Goal: Navigation & Orientation: Find specific page/section

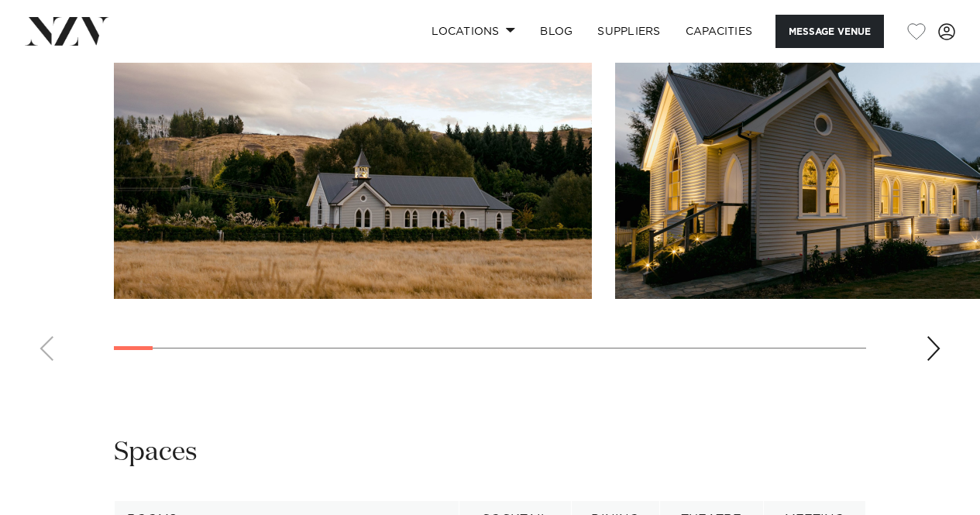
scroll to position [1522, 0]
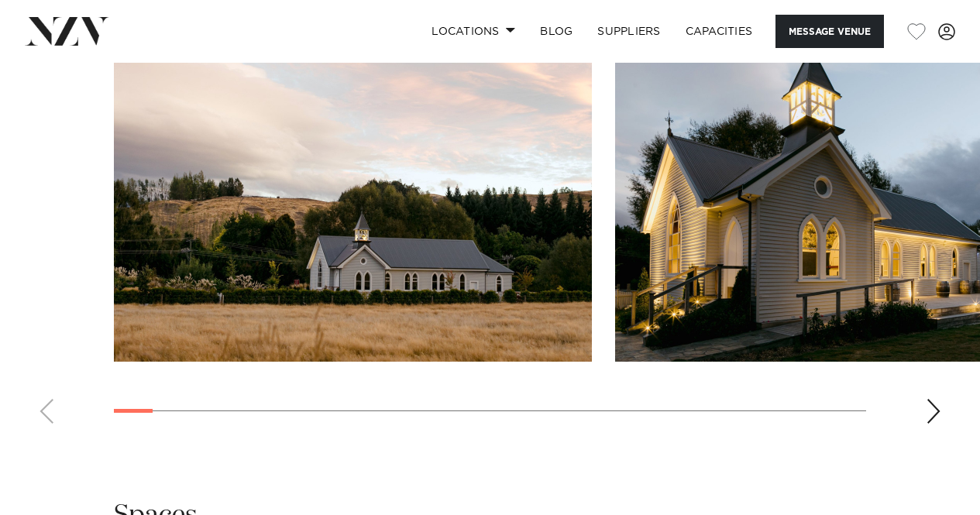
click at [932, 422] on div "Next slide" at bounding box center [932, 411] width 15 height 25
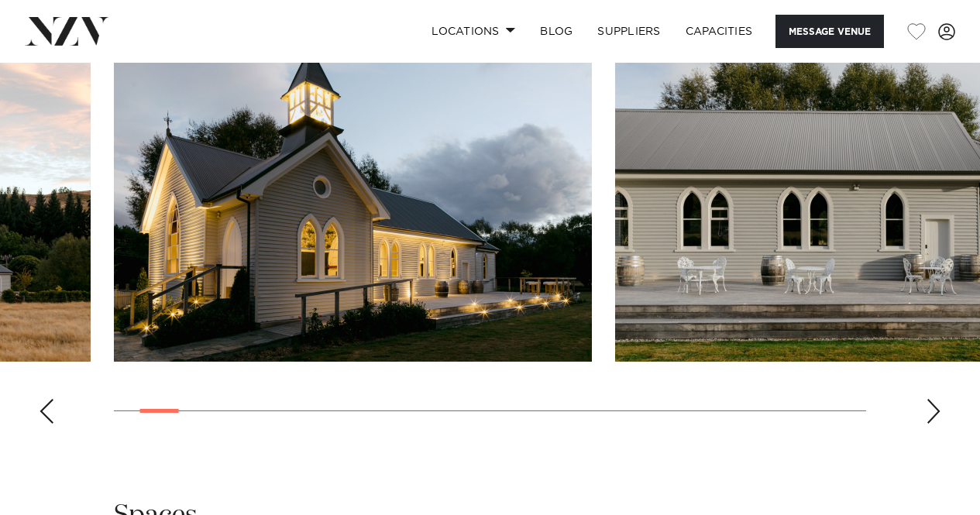
click at [932, 422] on div "Next slide" at bounding box center [932, 411] width 15 height 25
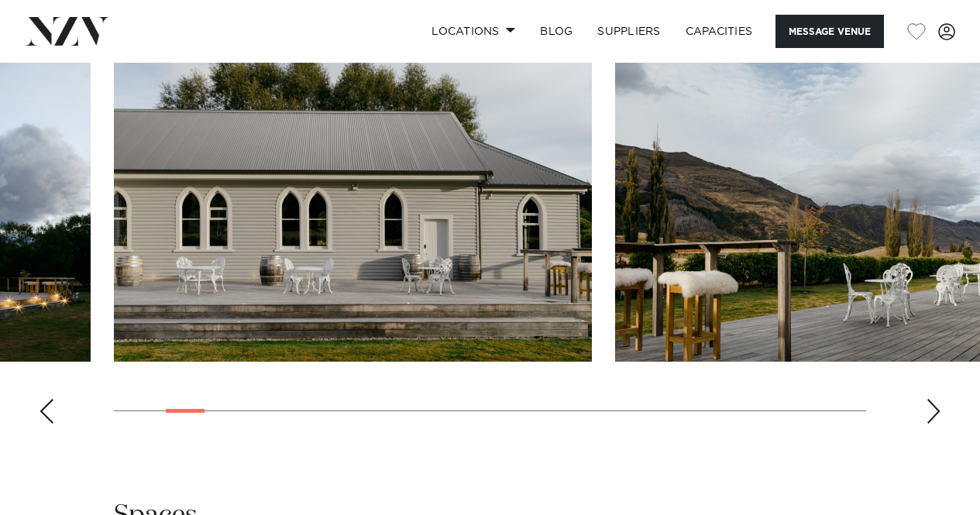
click at [932, 422] on div "Next slide" at bounding box center [932, 411] width 15 height 25
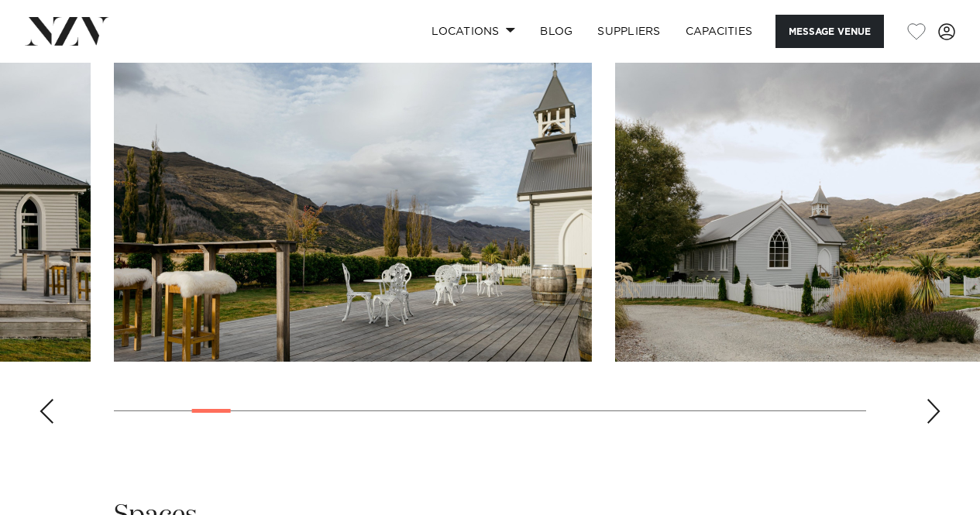
click at [932, 422] on div "Next slide" at bounding box center [932, 411] width 15 height 25
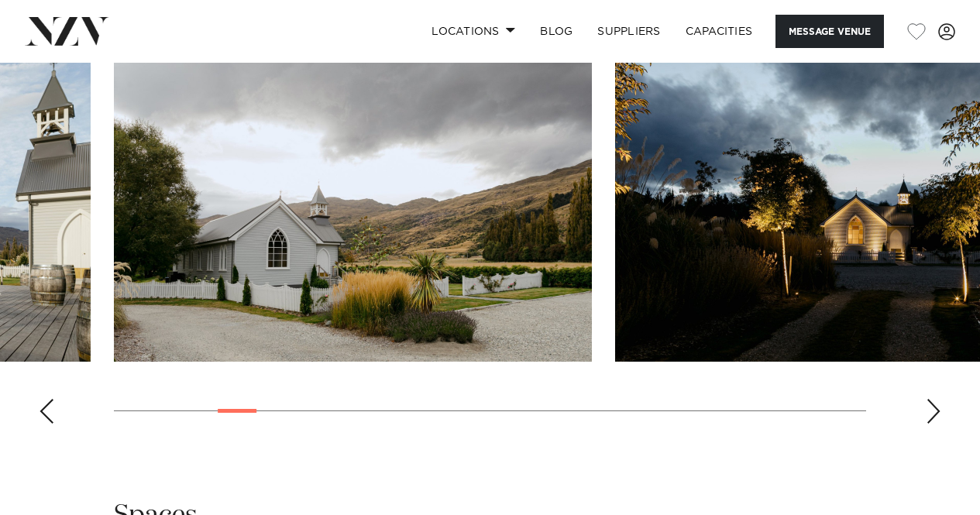
click at [932, 422] on div "Next slide" at bounding box center [932, 411] width 15 height 25
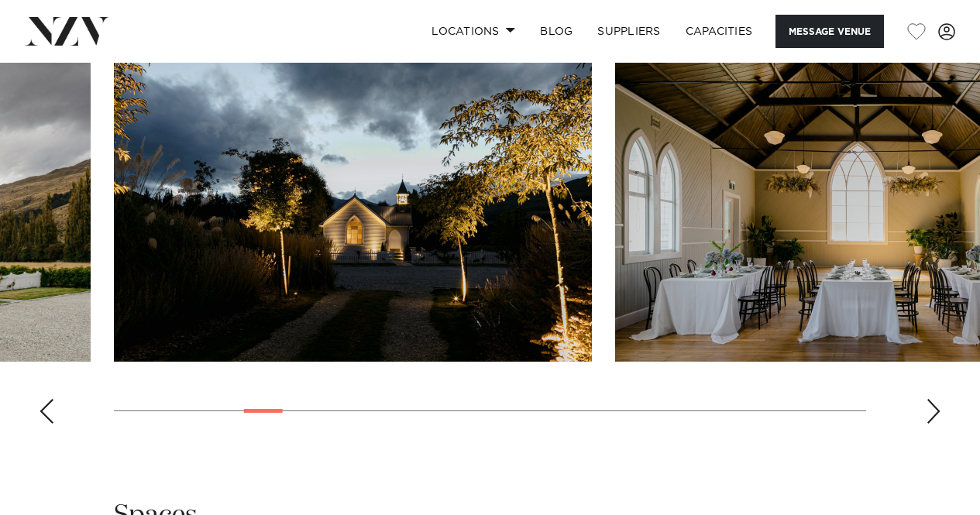
click at [932, 422] on div "Next slide" at bounding box center [932, 411] width 15 height 25
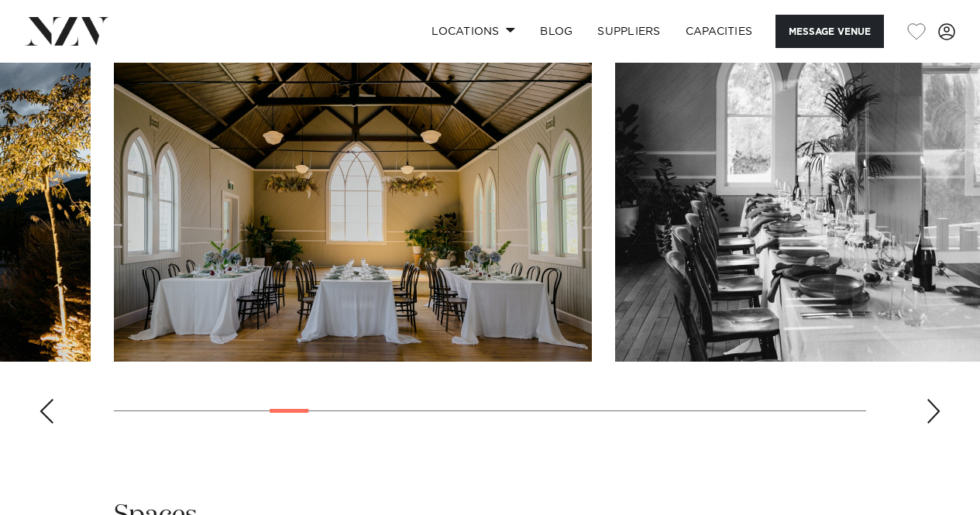
click at [932, 422] on div "Next slide" at bounding box center [932, 411] width 15 height 25
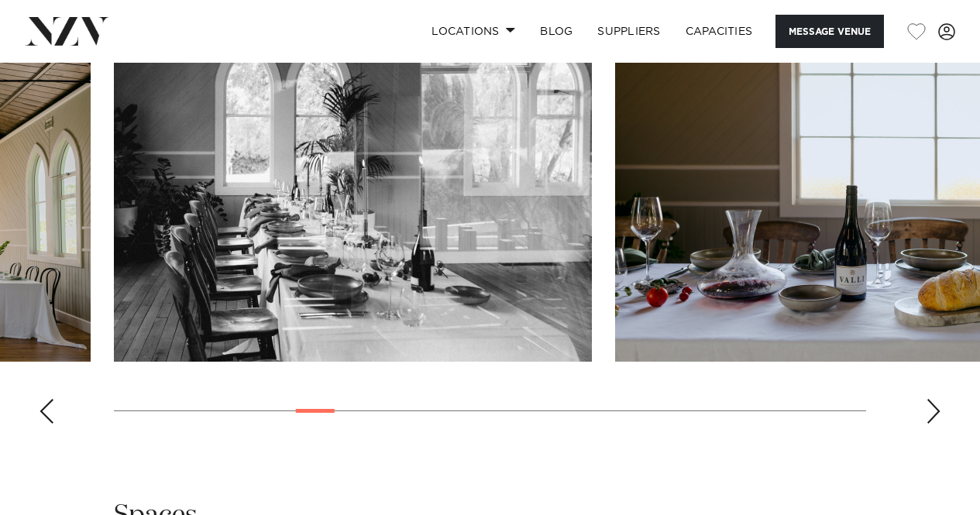
click at [932, 422] on div "Next slide" at bounding box center [932, 411] width 15 height 25
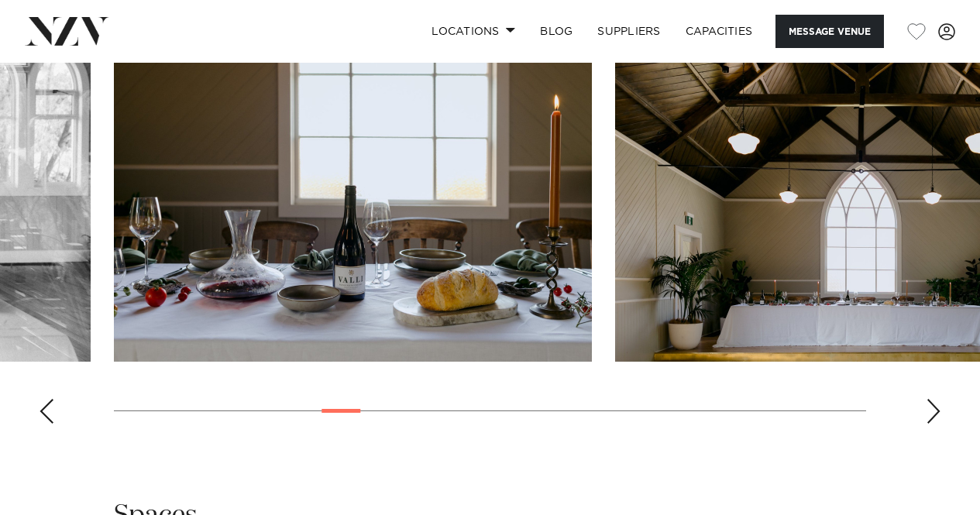
click at [932, 422] on div "Next slide" at bounding box center [932, 411] width 15 height 25
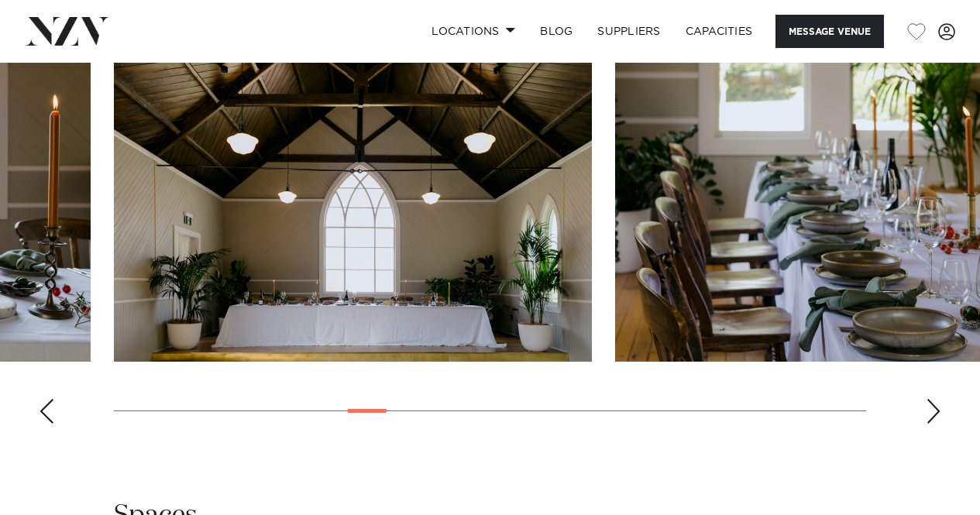
click at [932, 422] on div "Next slide" at bounding box center [932, 411] width 15 height 25
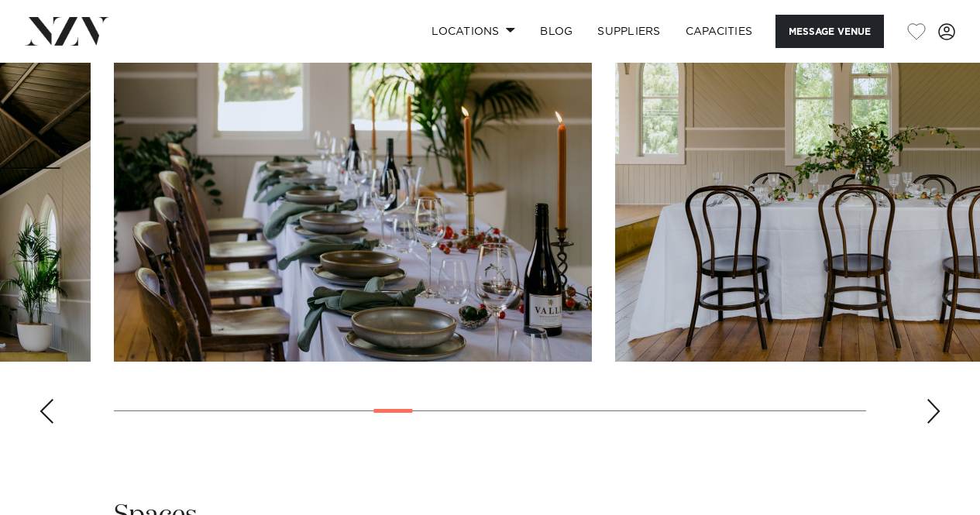
click at [932, 422] on div "Next slide" at bounding box center [932, 411] width 15 height 25
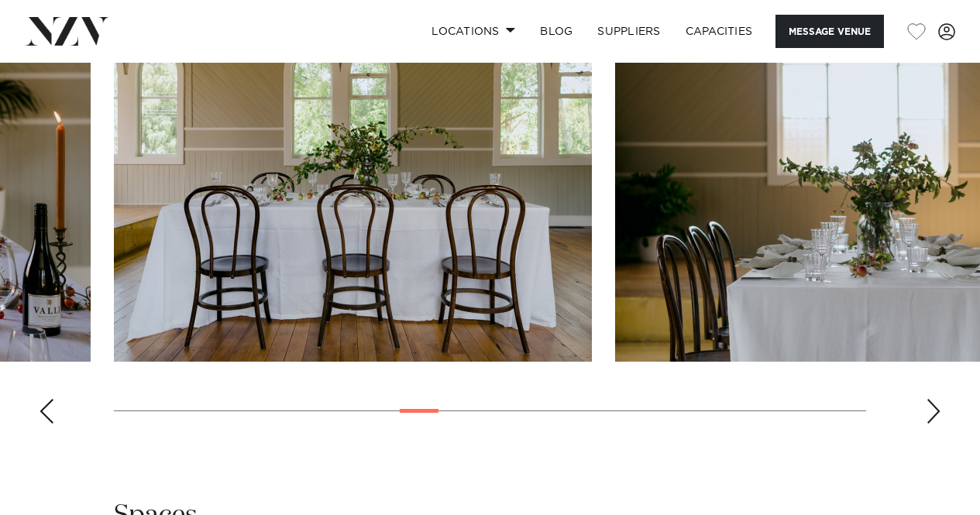
click at [932, 422] on div "Next slide" at bounding box center [932, 411] width 15 height 25
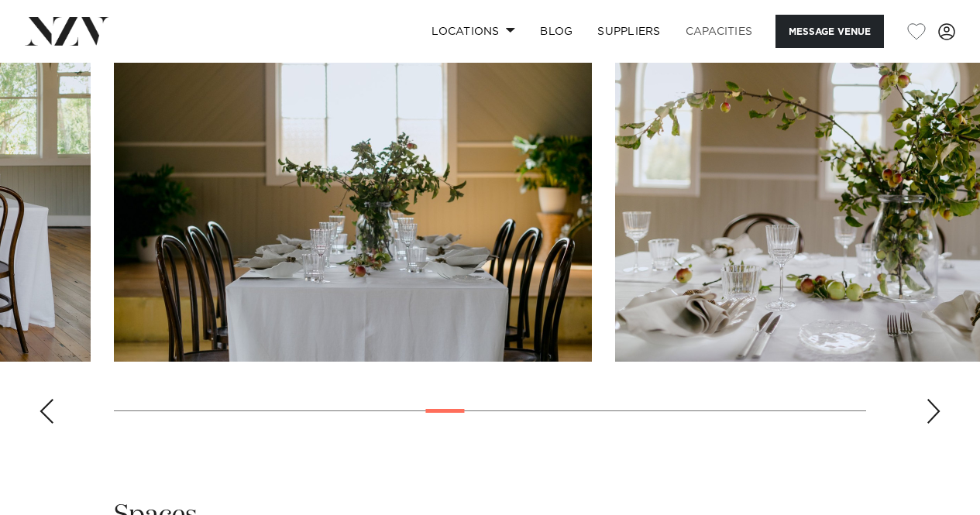
click at [726, 31] on link "Capacities" at bounding box center [719, 31] width 92 height 33
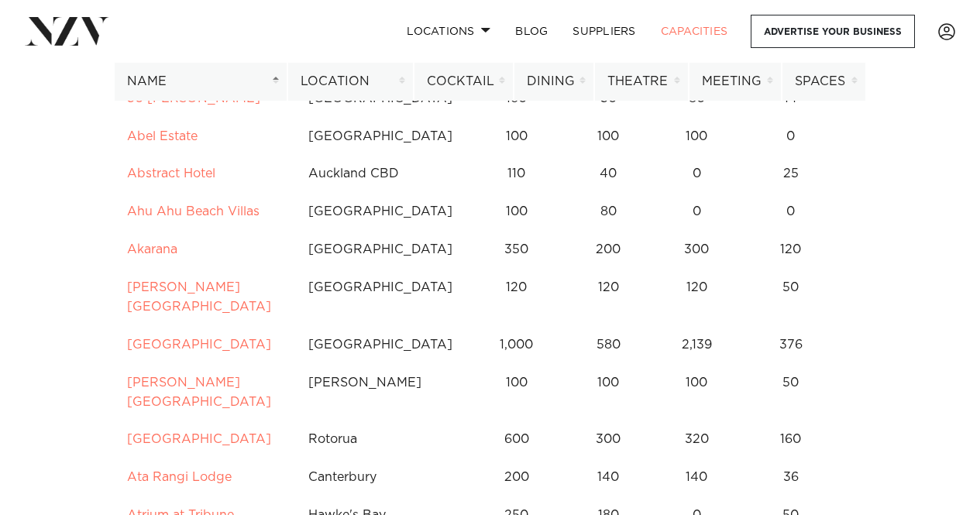
scroll to position [258, 0]
